Goal: Task Accomplishment & Management: Complete application form

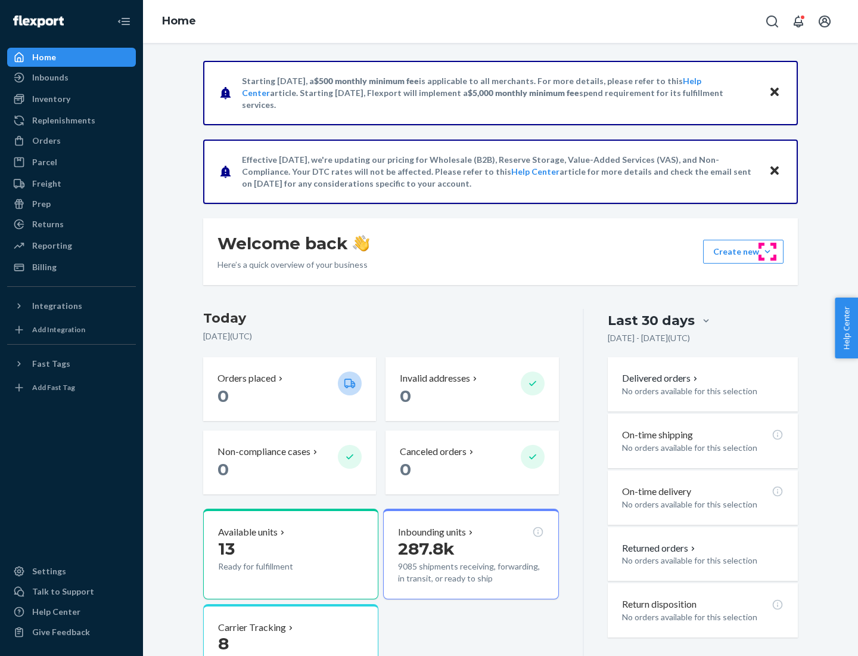
click at [768, 252] on button "Create new Create new inbound Create new order Create new product" at bounding box center [743, 252] width 80 height 24
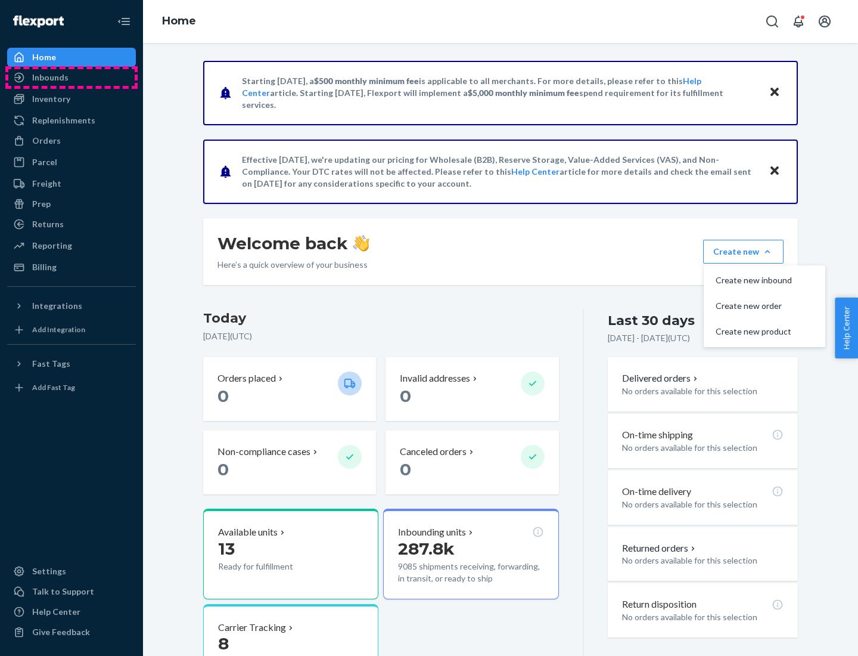
click at [72, 77] on div "Inbounds" at bounding box center [71, 77] width 126 height 17
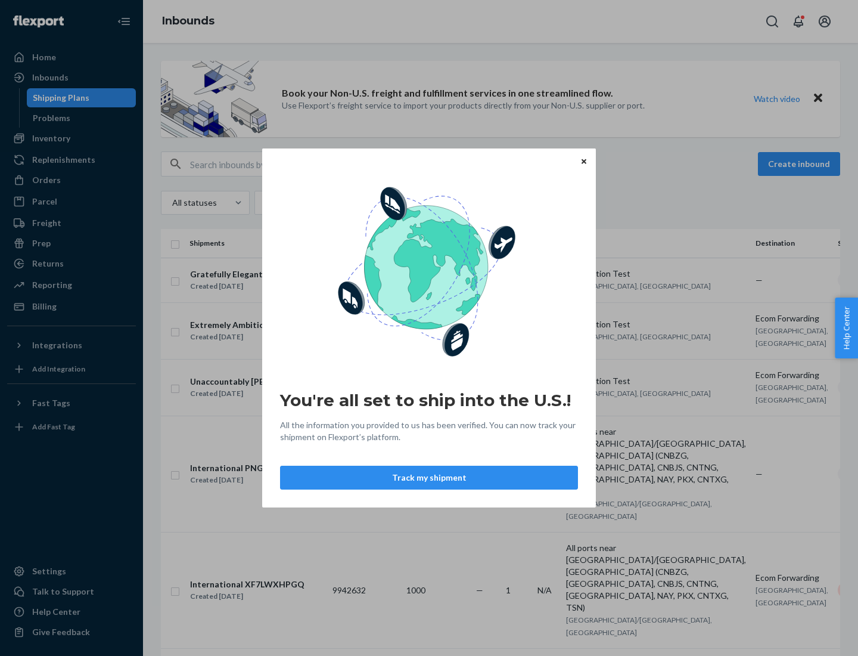
click at [72, 138] on div "You're all set to ship into the U.S.! All the information you provided to us ha…" at bounding box center [429, 328] width 858 height 656
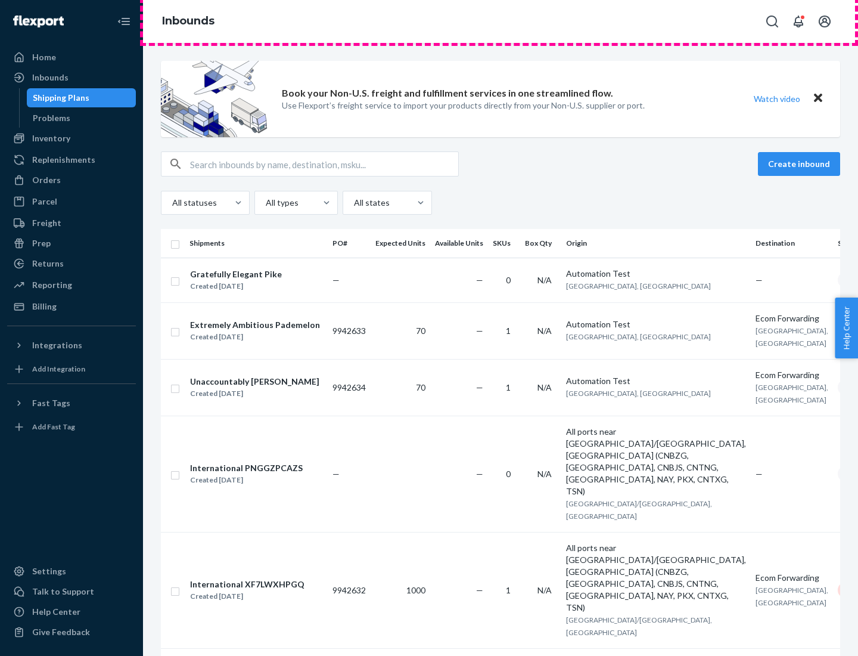
click at [501, 21] on div "Inbounds" at bounding box center [500, 21] width 715 height 43
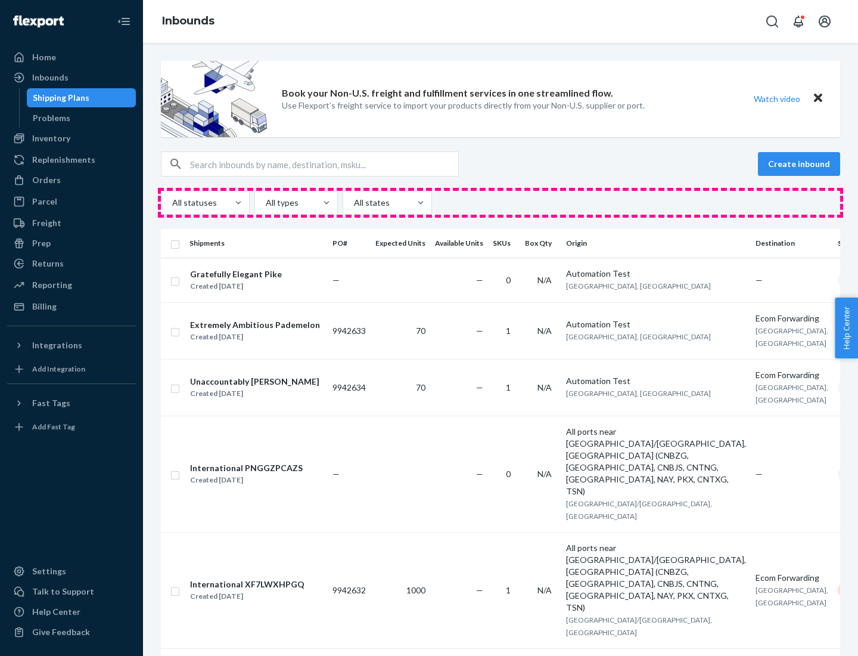
click at [501, 203] on div "All statuses All types All states" at bounding box center [500, 203] width 679 height 24
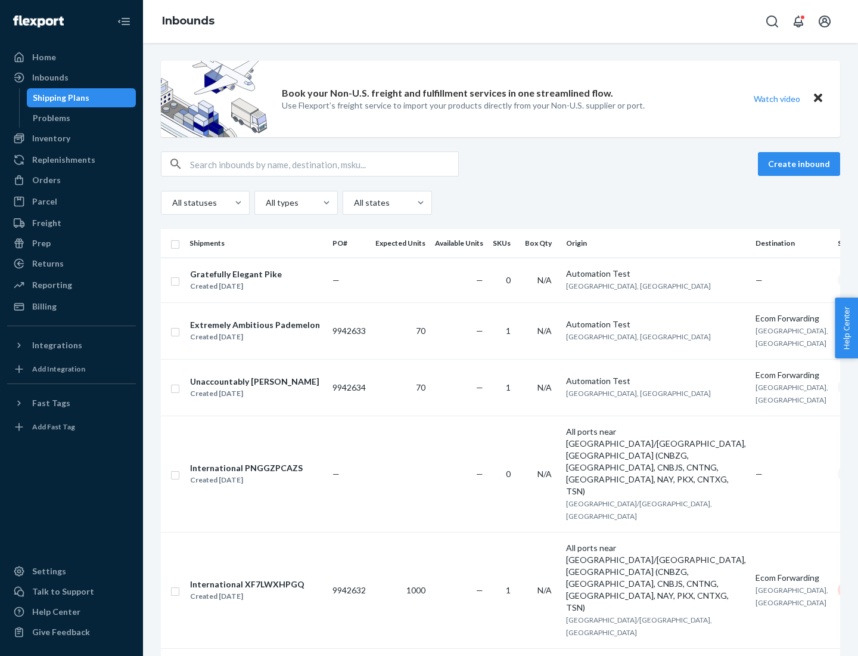
click at [59, 98] on div "Shipping Plans" at bounding box center [61, 98] width 57 height 12
click at [801, 164] on button "Create inbound" at bounding box center [799, 164] width 82 height 24
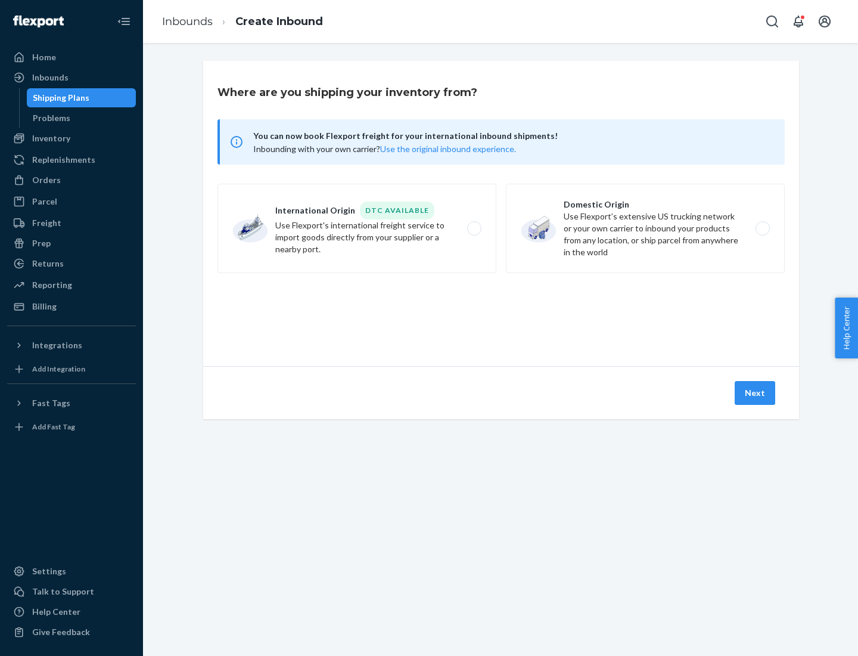
click at [357, 228] on label "International Origin DTC Available Use Flexport's international freight service…" at bounding box center [357, 228] width 279 height 89
click at [474, 228] on input "International Origin DTC Available Use Flexport's international freight service…" at bounding box center [478, 229] width 8 height 8
radio input "true"
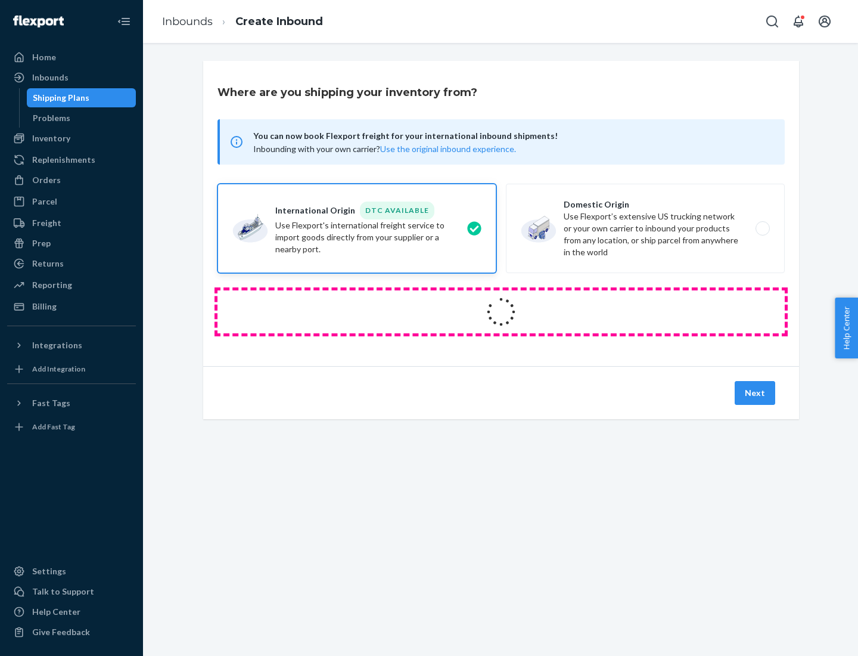
click at [501, 312] on icon at bounding box center [501, 311] width 47 height 47
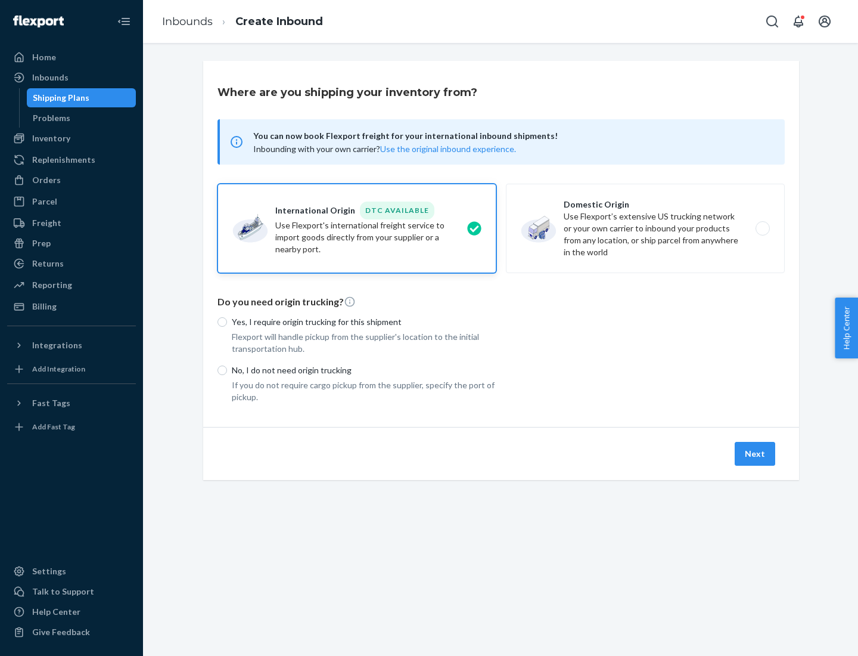
click at [364, 321] on p "Yes, I require origin trucking for this shipment" at bounding box center [364, 322] width 265 height 12
click at [227, 321] on input "Yes, I require origin trucking for this shipment" at bounding box center [223, 322] width 10 height 10
radio input "true"
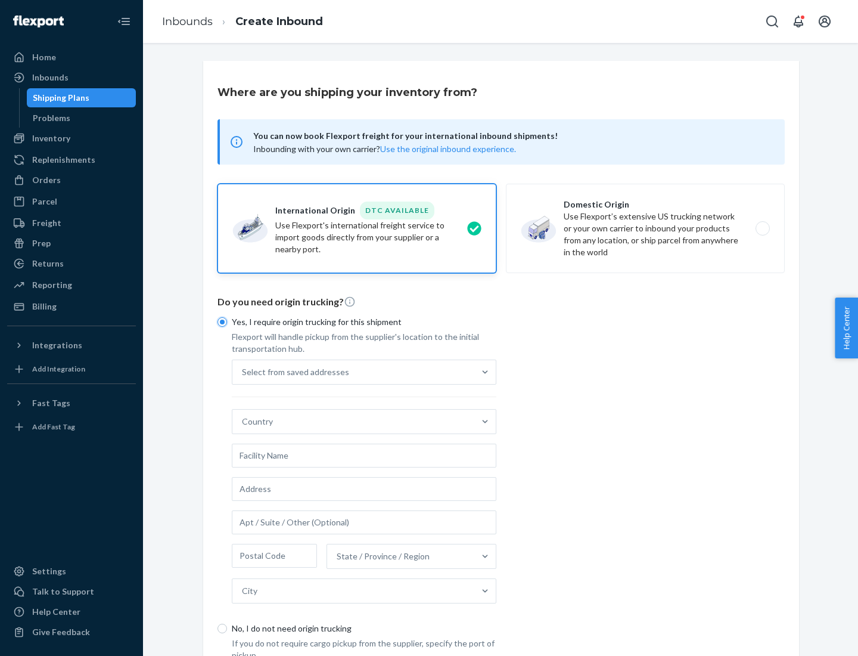
scroll to position [23, 0]
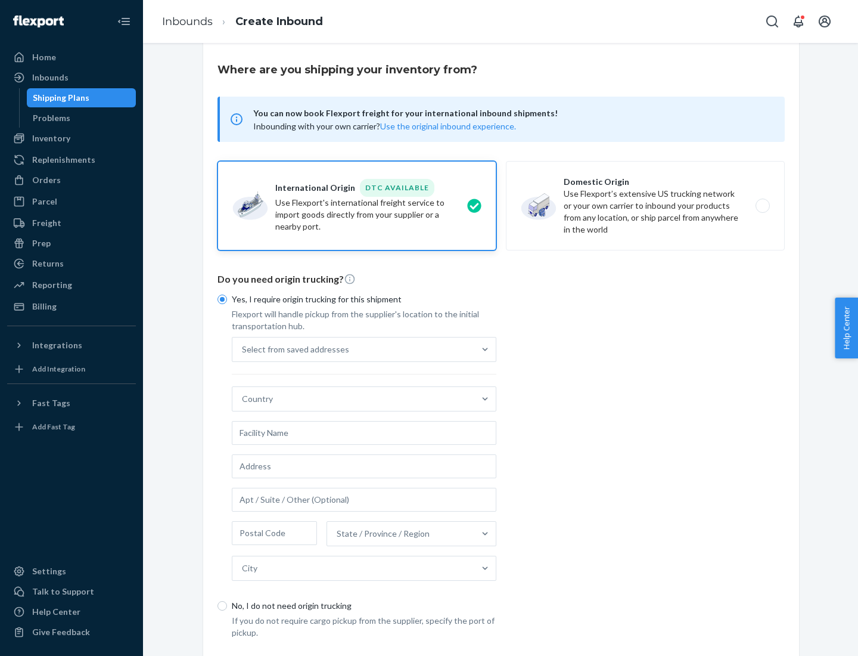
click at [353, 349] on div "Select from saved addresses" at bounding box center [353, 349] width 242 height 24
click at [243, 349] on input "Select from saved addresses" at bounding box center [242, 349] width 1 height 12
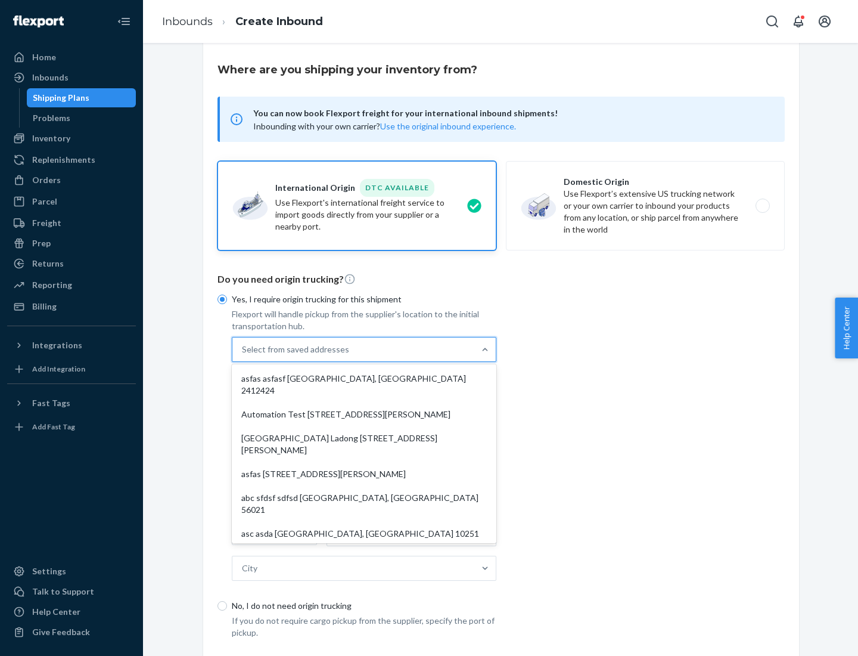
scroll to position [52, 0]
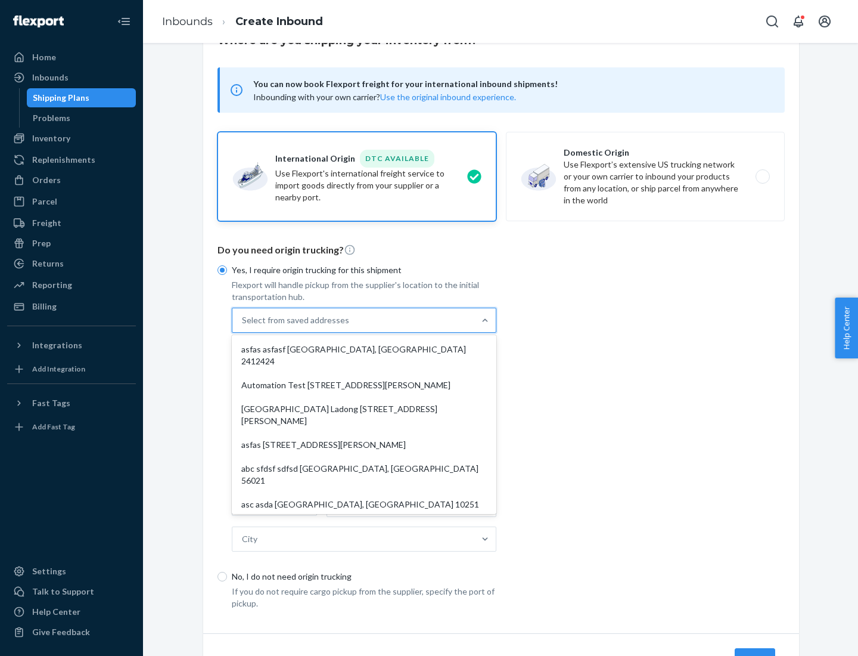
click at [364, 349] on div "asfas asfasf [GEOGRAPHIC_DATA], [GEOGRAPHIC_DATA] 2412424" at bounding box center [364, 355] width 260 height 36
click at [243, 326] on input "option asfas asfasf [GEOGRAPHIC_DATA], [GEOGRAPHIC_DATA] 2412424 focused, 1 of …" at bounding box center [242, 320] width 1 height 12
type input "asfas"
type input "asfasf"
type input "2412424"
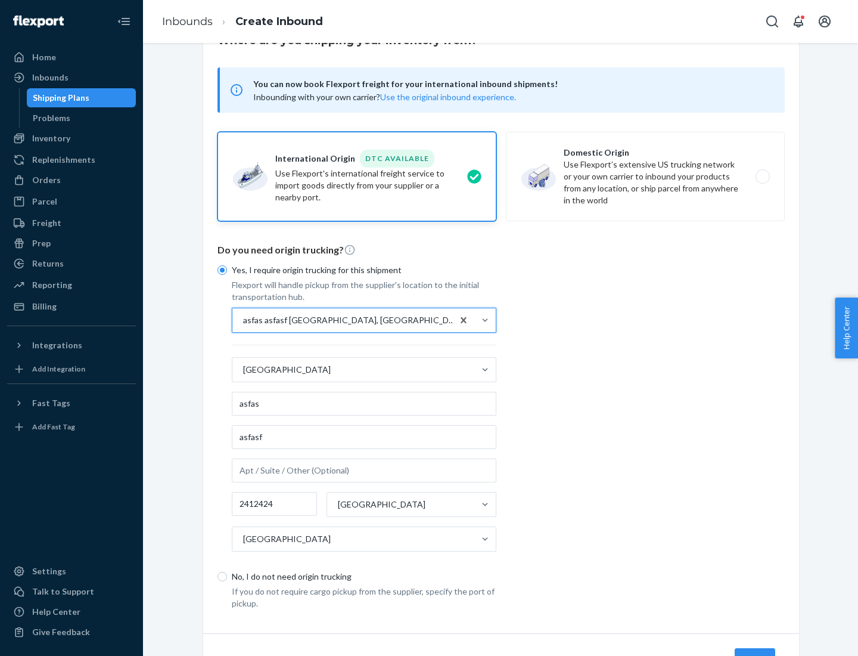
scroll to position [111, 0]
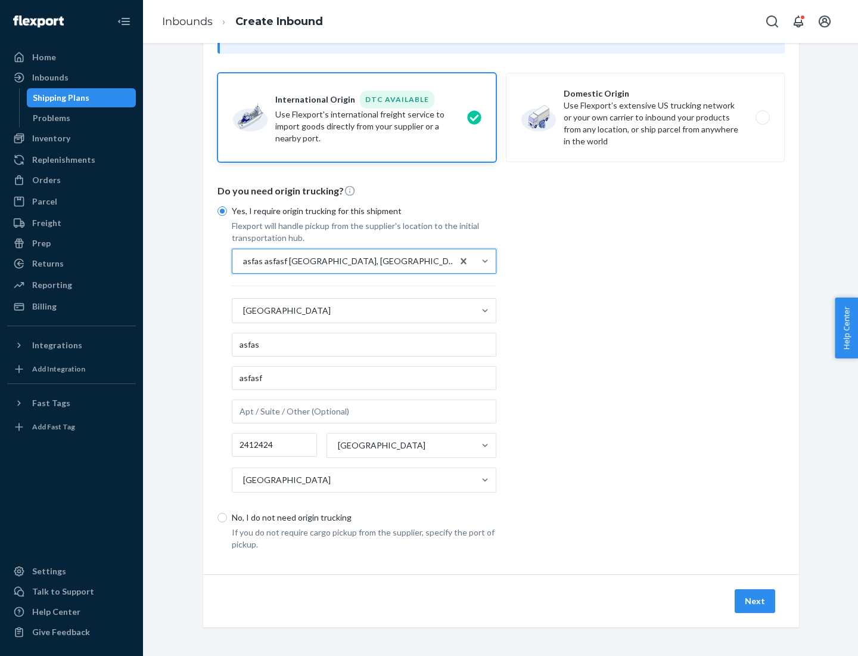
click at [756, 600] on button "Next" at bounding box center [755, 601] width 41 height 24
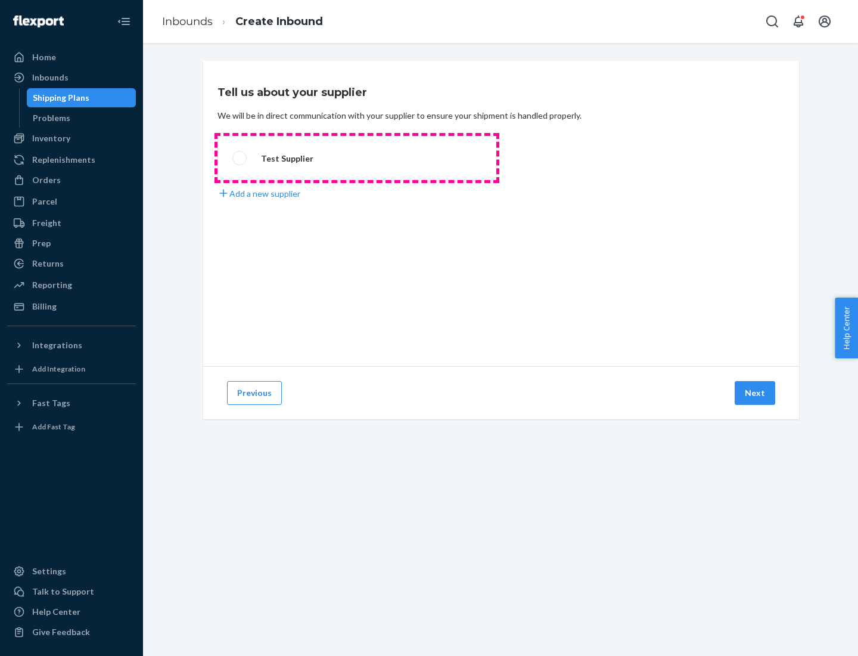
click at [357, 158] on label "Test Supplier" at bounding box center [357, 158] width 279 height 44
click at [240, 158] on input "Test Supplier" at bounding box center [236, 158] width 8 height 8
radio input "true"
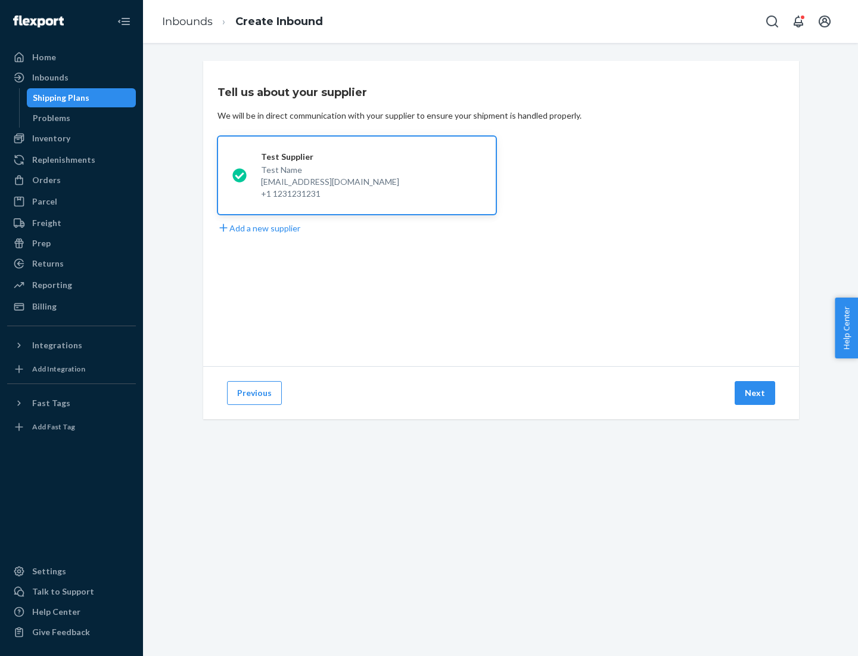
click at [756, 393] on button "Next" at bounding box center [755, 393] width 41 height 24
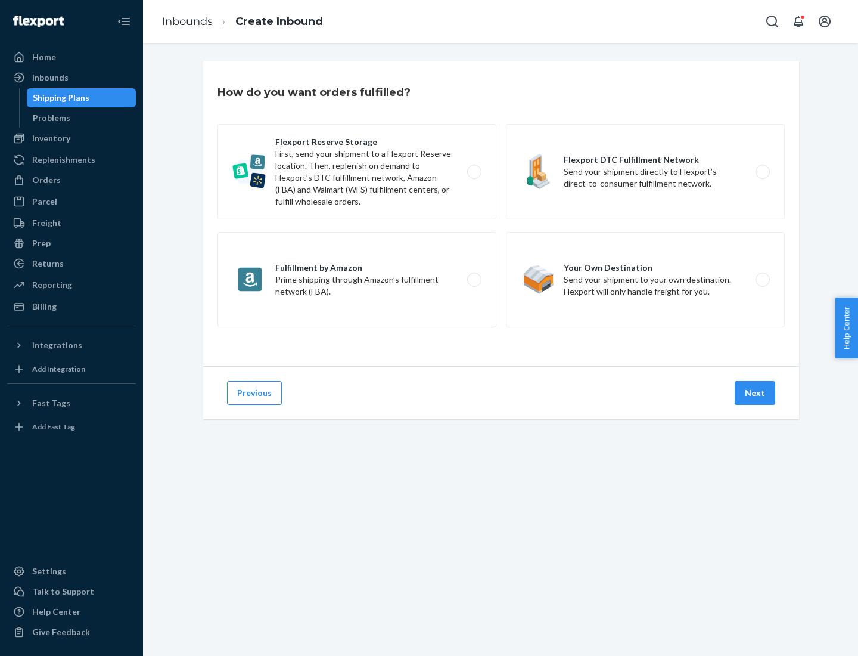
click at [357, 280] on label "Fulfillment by Amazon Prime shipping through Amazon’s fulfillment network (FBA)." at bounding box center [357, 279] width 279 height 95
click at [474, 280] on input "Fulfillment by Amazon Prime shipping through Amazon’s fulfillment network (FBA)." at bounding box center [478, 280] width 8 height 8
radio input "true"
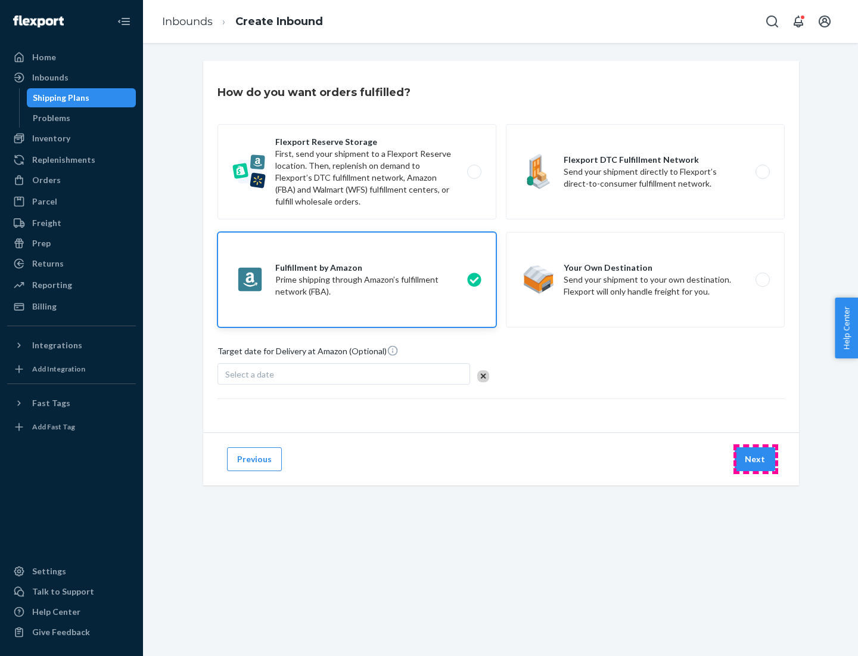
click at [756, 459] on button "Next" at bounding box center [755, 459] width 41 height 24
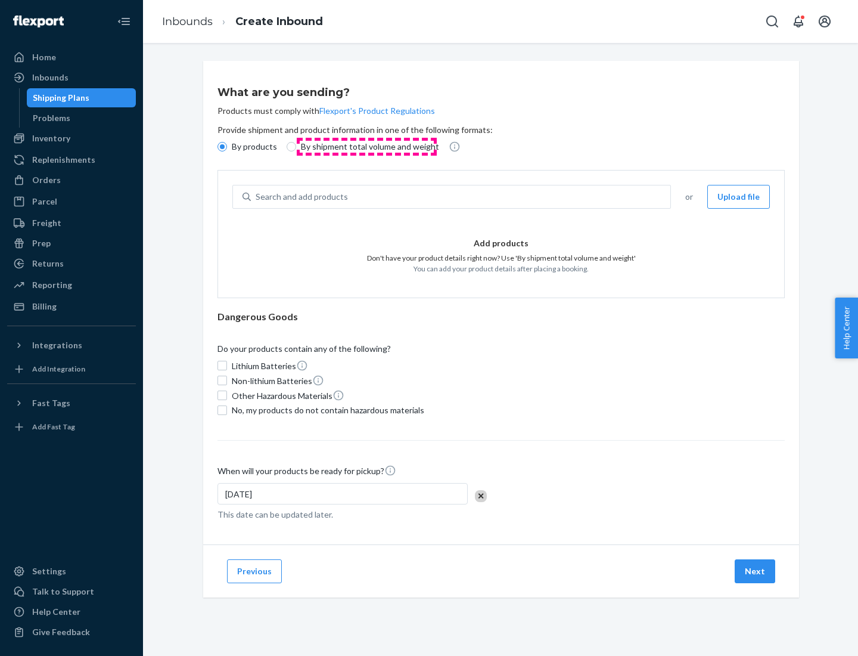
click at [367, 147] on p "By shipment total volume and weight" at bounding box center [370, 147] width 138 height 12
click at [296, 147] on input "By shipment total volume and weight" at bounding box center [292, 147] width 10 height 10
radio input "true"
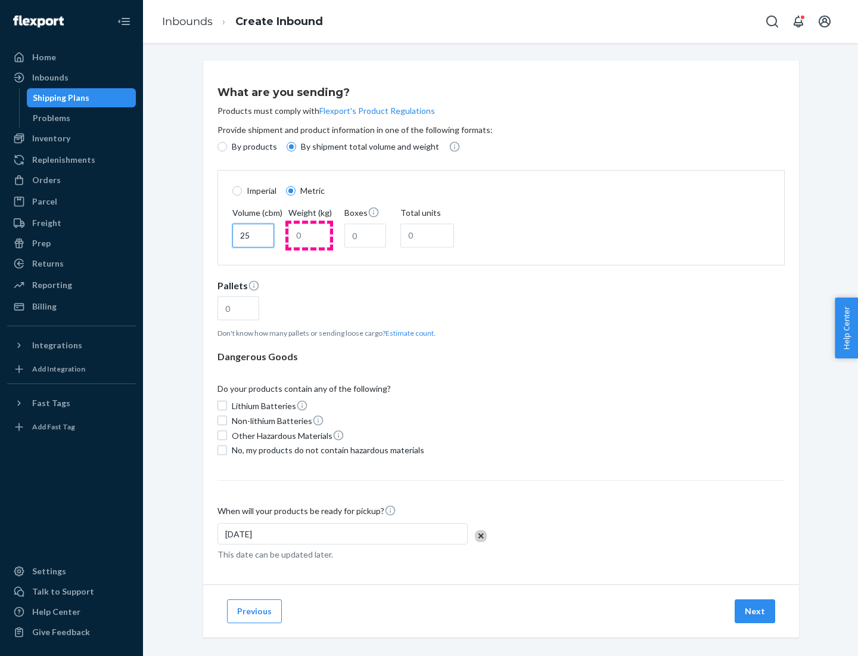
type input "25"
type input "100"
type input "50"
type input "500"
click at [407, 333] on button "Estimate count" at bounding box center [410, 333] width 48 height 10
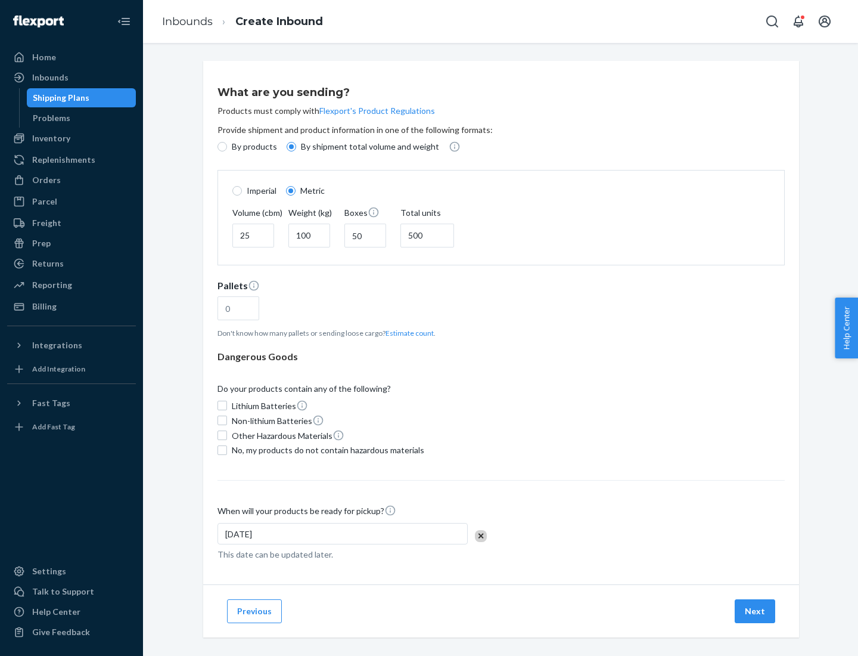
type input "16"
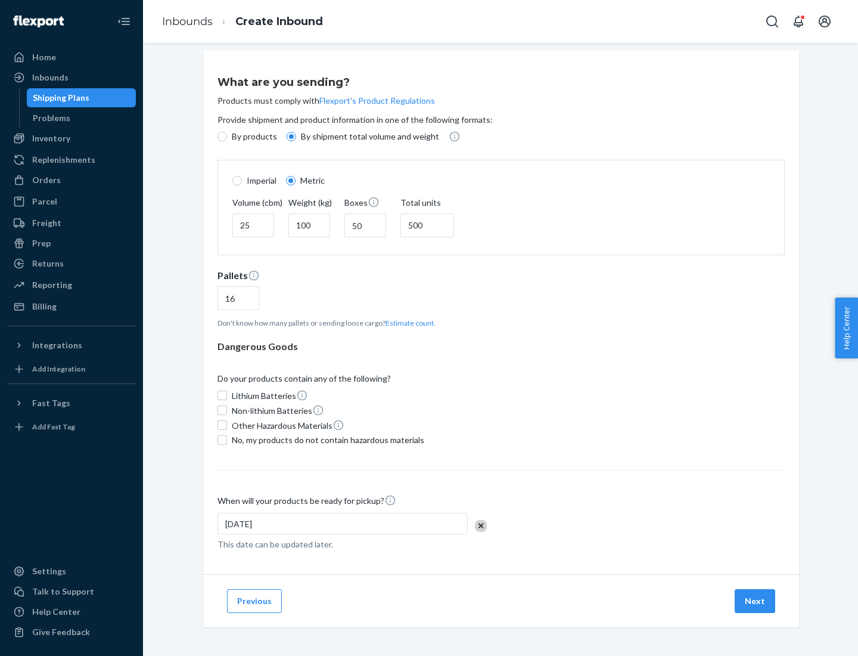
click at [326, 439] on span "No, my products do not contain hazardous materials" at bounding box center [328, 440] width 193 height 12
click at [227, 439] on input "No, my products do not contain hazardous materials" at bounding box center [223, 440] width 10 height 10
checkbox input "true"
click at [756, 600] on button "Next" at bounding box center [755, 601] width 41 height 24
